Goal: Information Seeking & Learning: Learn about a topic

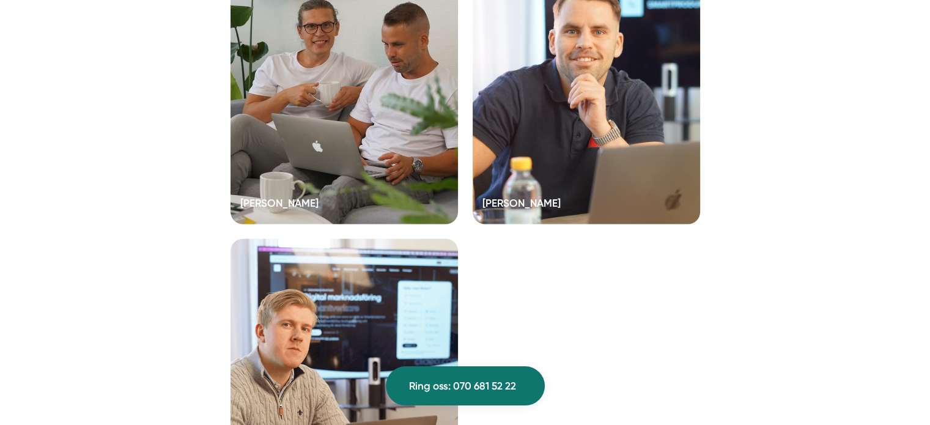
scroll to position [2487, 0]
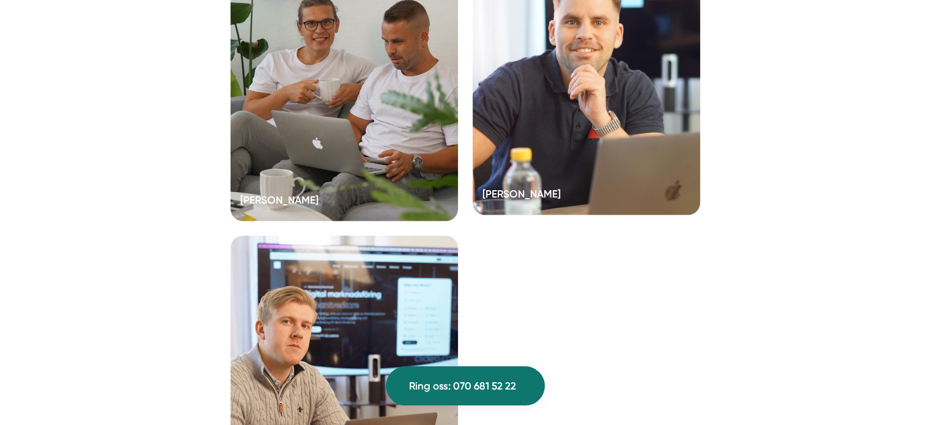
click at [580, 127] on div at bounding box center [586, 80] width 227 height 269
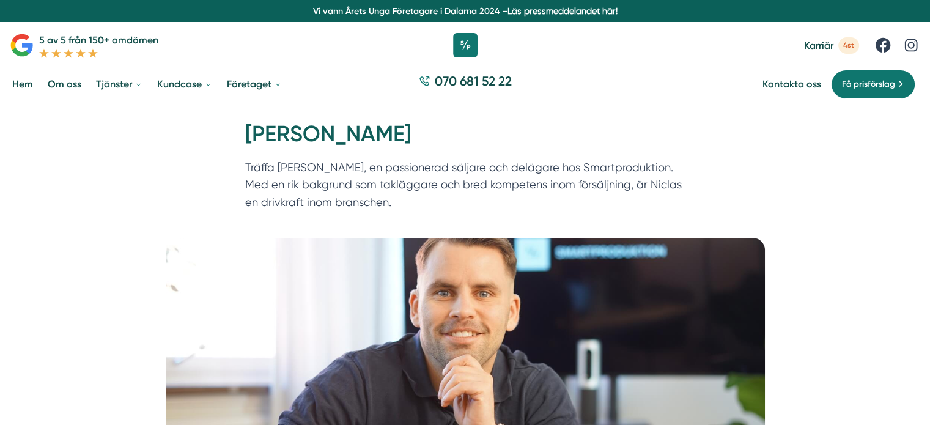
click at [811, 50] on span "Karriär" at bounding box center [818, 46] width 29 height 12
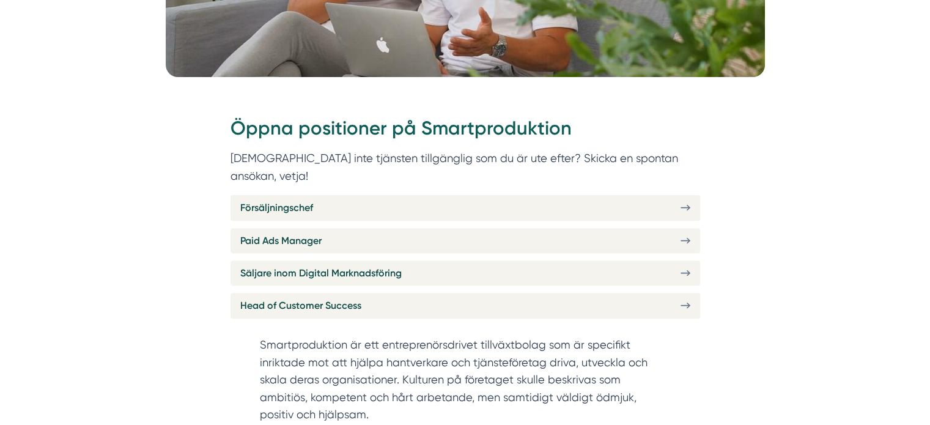
scroll to position [384, 0]
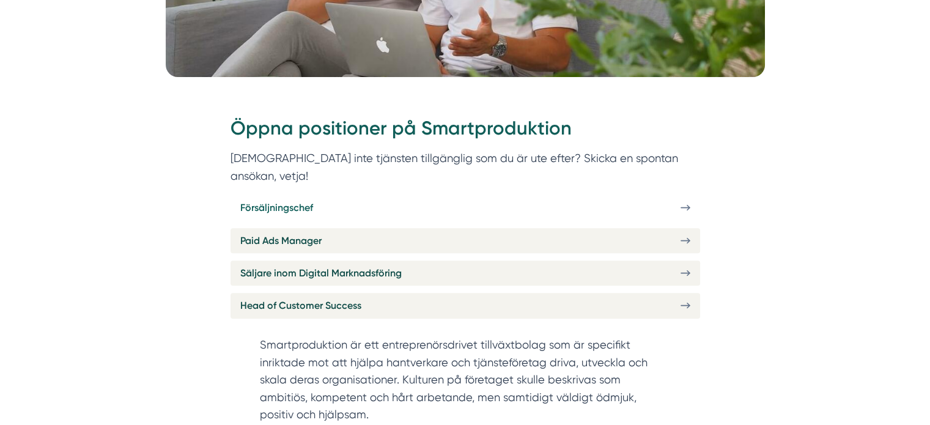
click at [525, 195] on link "Försäljningschef" at bounding box center [465, 207] width 470 height 25
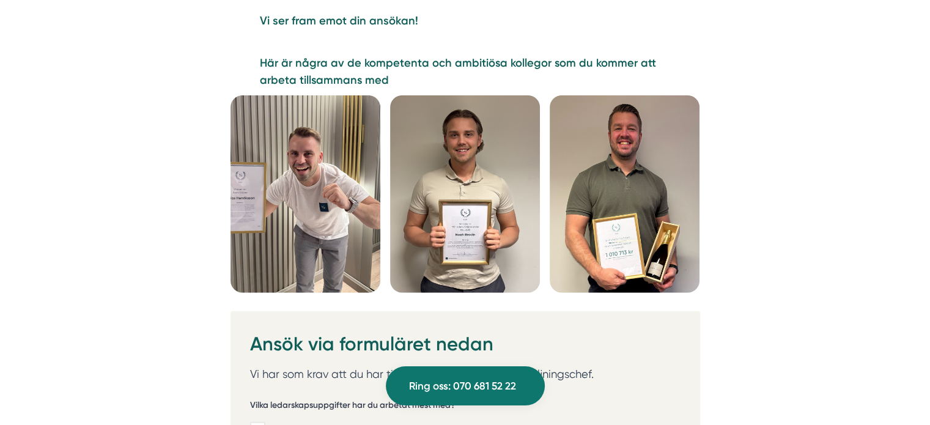
scroll to position [3151, 0]
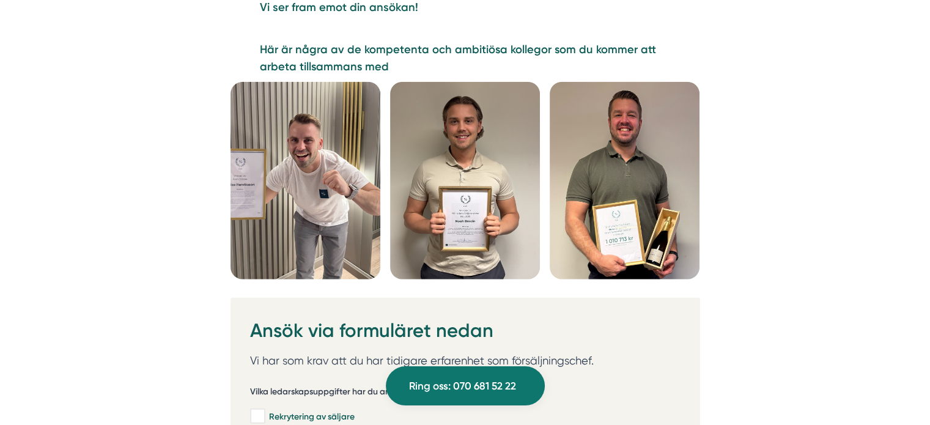
click at [334, 153] on img at bounding box center [305, 181] width 150 height 198
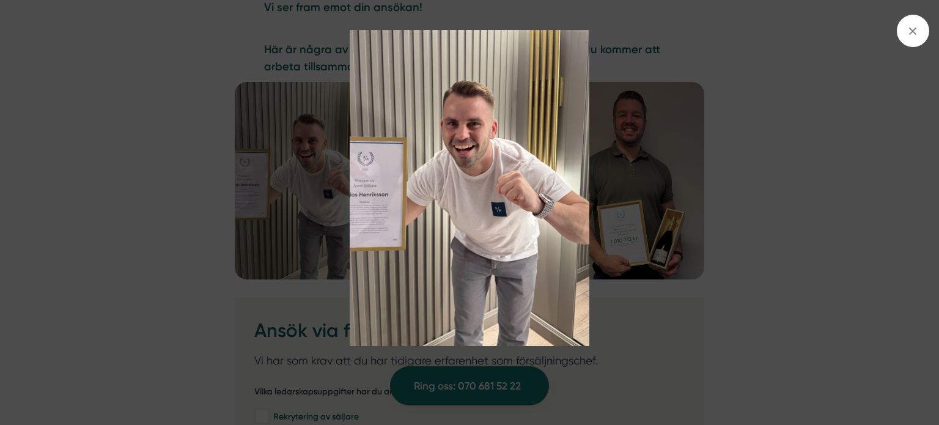
click at [111, 171] on div at bounding box center [469, 212] width 939 height 425
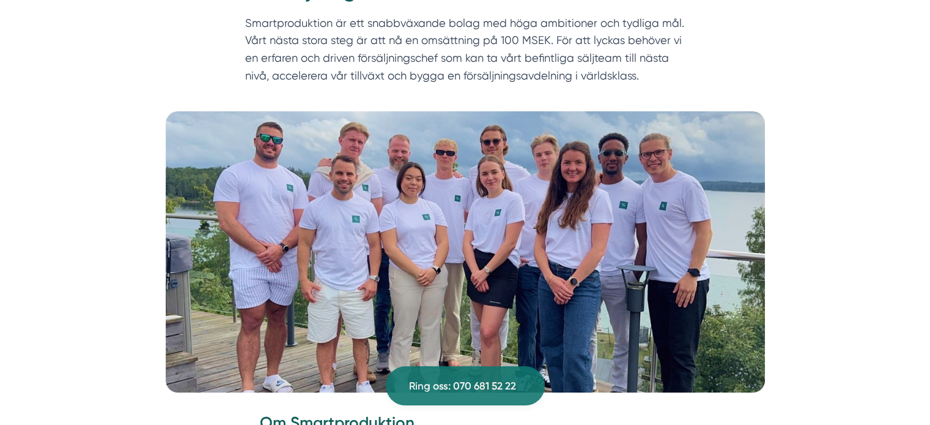
scroll to position [0, 0]
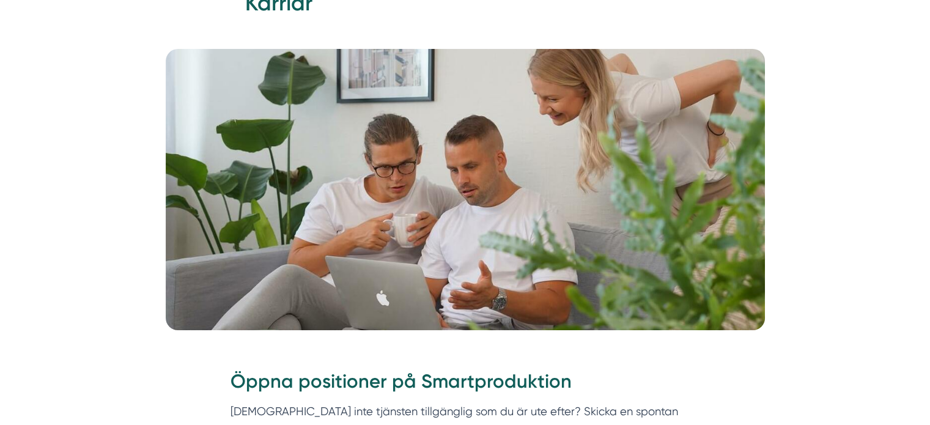
scroll to position [130, 0]
